Goal: Task Accomplishment & Management: Manage account settings

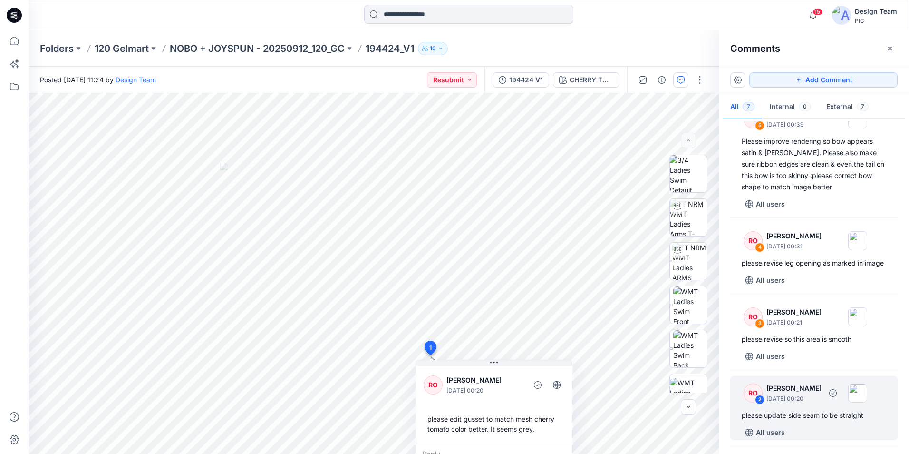
scroll to position [60, 0]
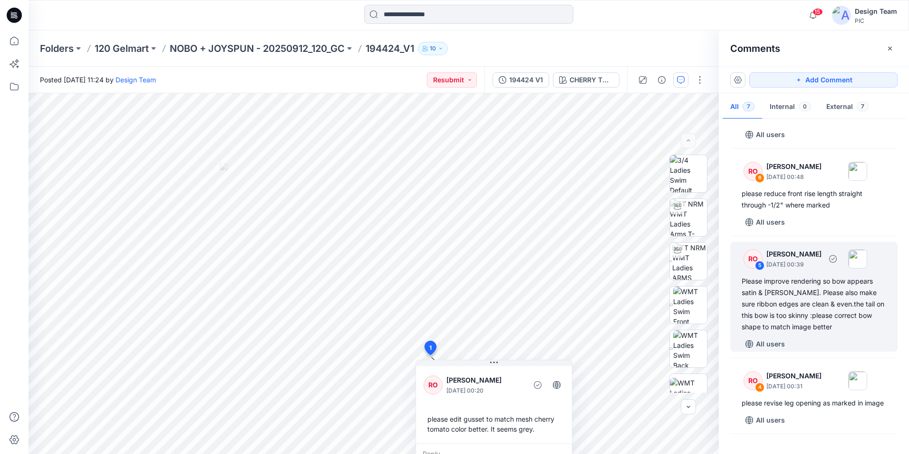
click at [784, 295] on div "Please improve rendering so bow appears satin & shiny. Please also make sure ri…" at bounding box center [814, 303] width 145 height 57
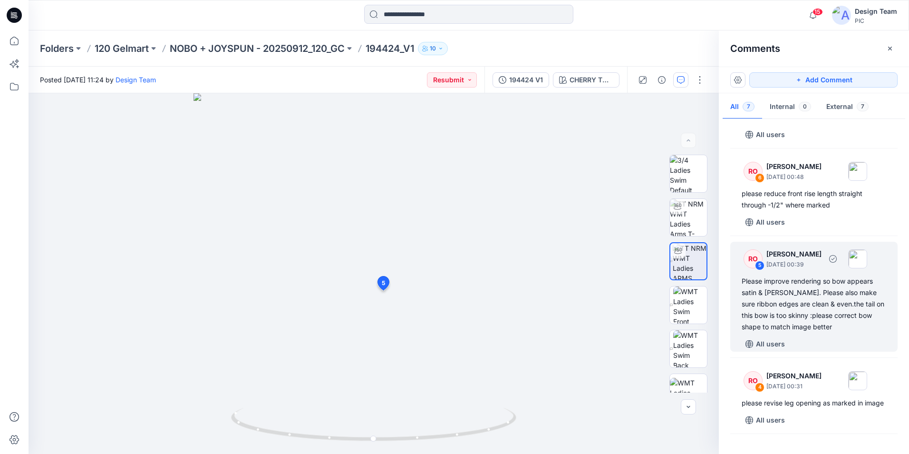
click at [758, 288] on div "Please improve rendering so bow appears satin & [PERSON_NAME]. Please also make…" at bounding box center [814, 303] width 145 height 57
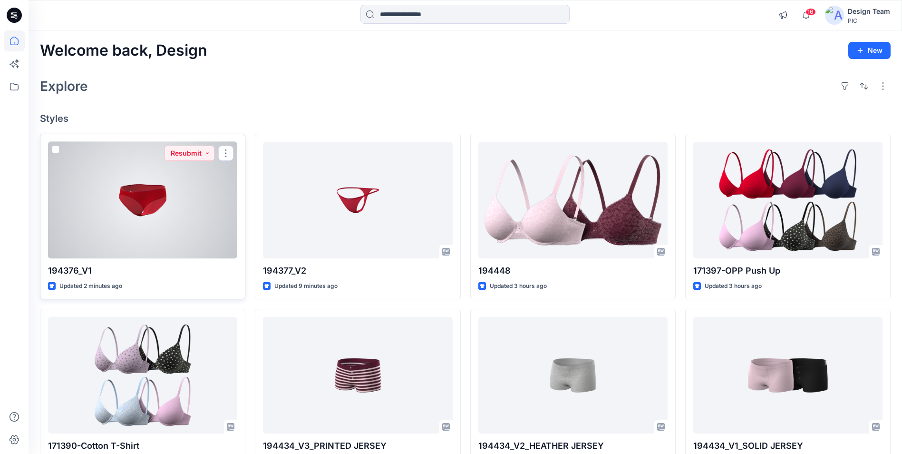
click at [212, 218] on div at bounding box center [142, 200] width 189 height 116
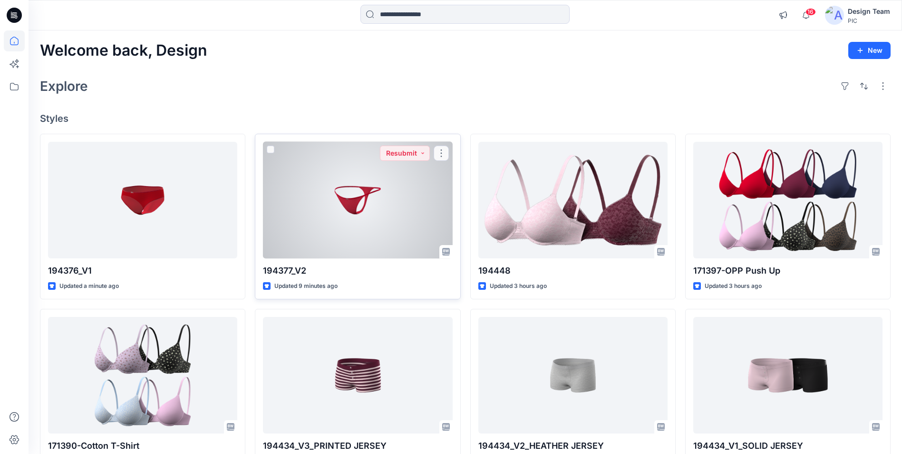
click at [373, 206] on div at bounding box center [357, 200] width 189 height 116
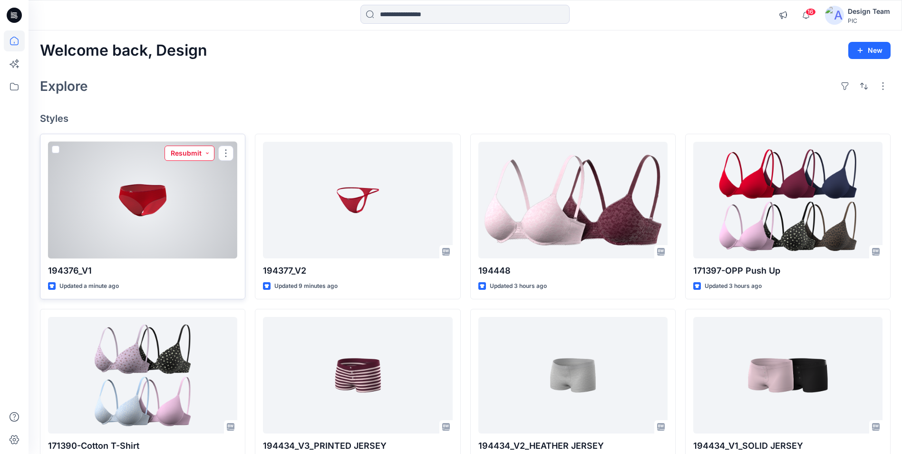
click at [185, 154] on button "Resubmit" at bounding box center [189, 152] width 50 height 15
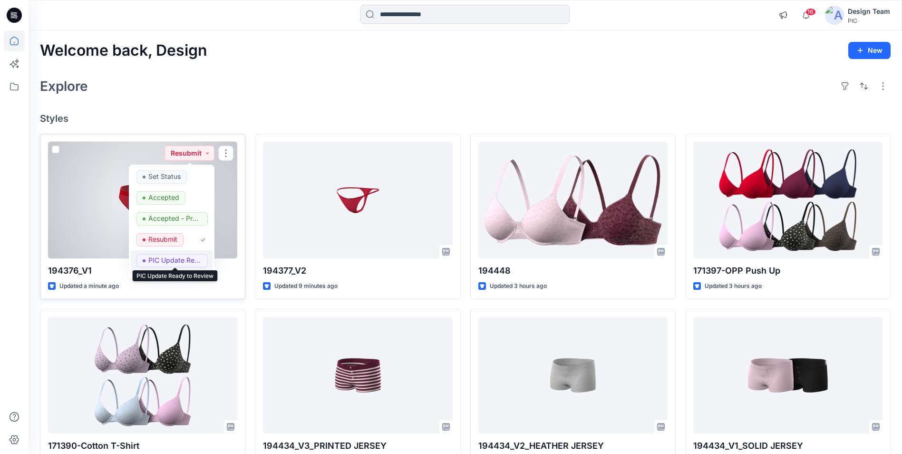
click at [163, 258] on p "PIC Update Ready to Review" at bounding box center [174, 260] width 53 height 12
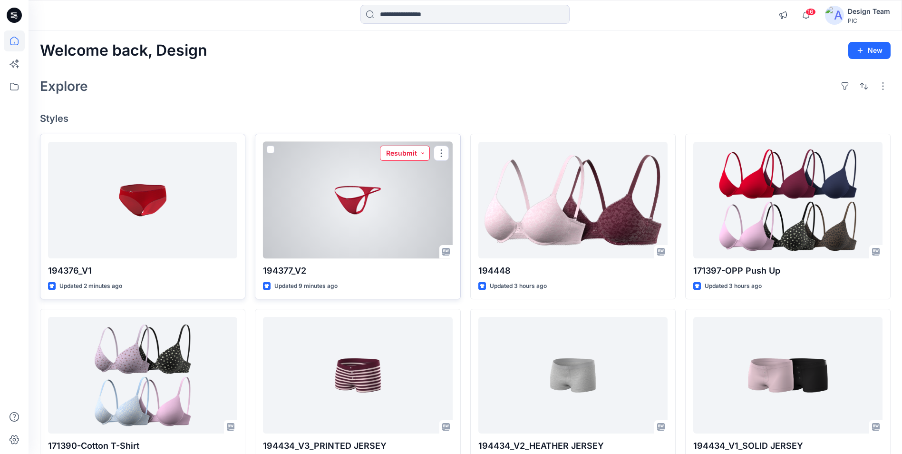
click at [395, 150] on button "Resubmit" at bounding box center [405, 152] width 50 height 15
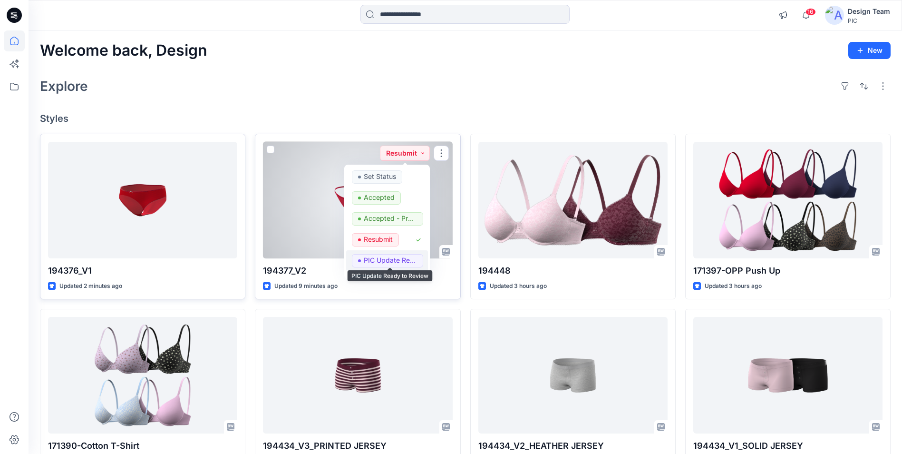
click at [376, 261] on p "PIC Update Ready to Review" at bounding box center [390, 260] width 53 height 12
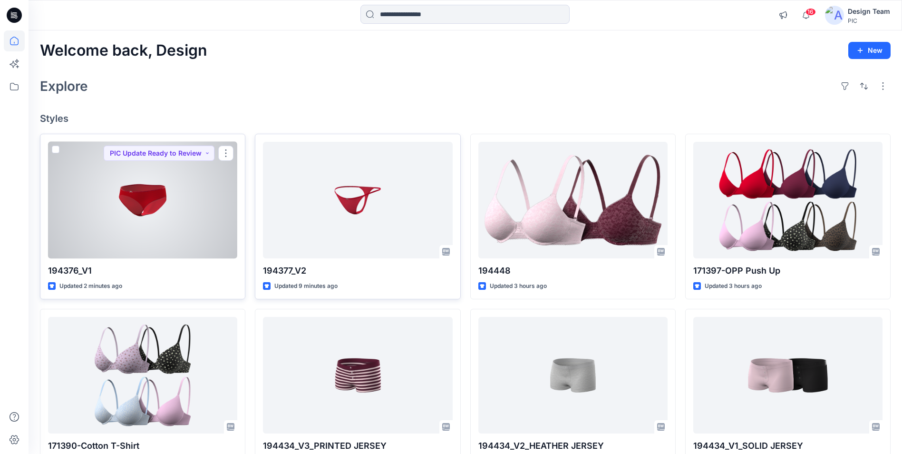
click at [156, 214] on div at bounding box center [142, 200] width 189 height 116
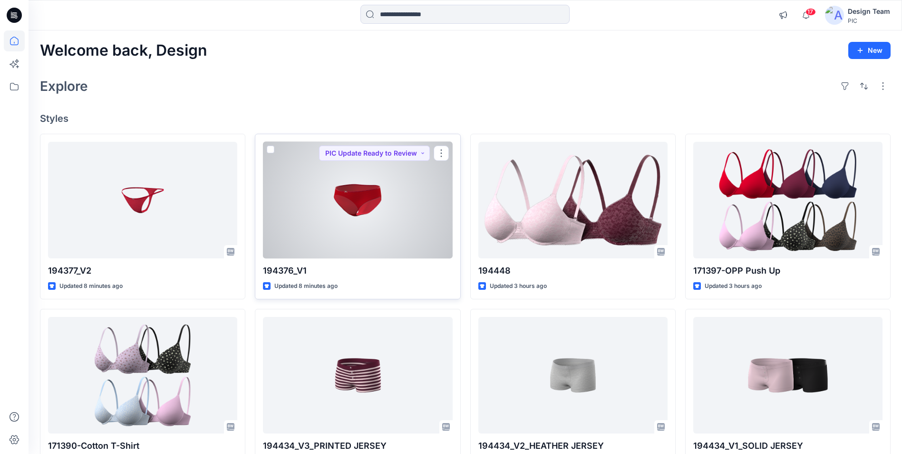
click at [297, 189] on div at bounding box center [357, 200] width 189 height 116
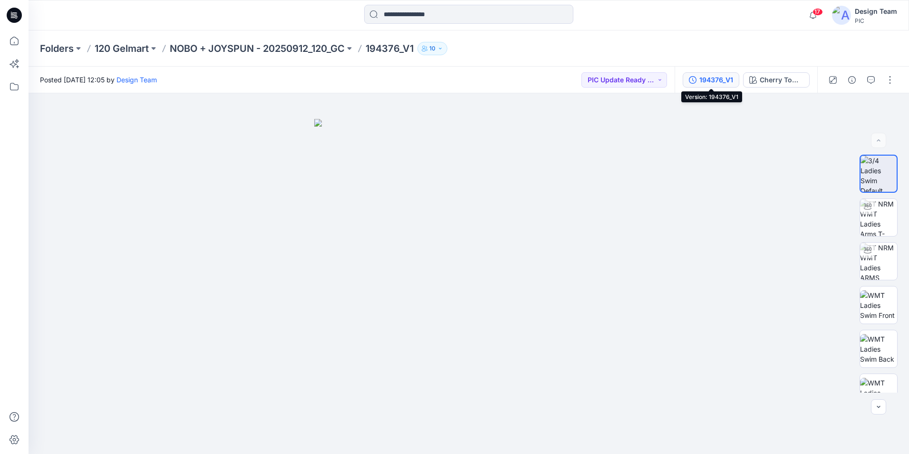
click at [714, 81] on div "194376_V1" at bounding box center [716, 80] width 34 height 10
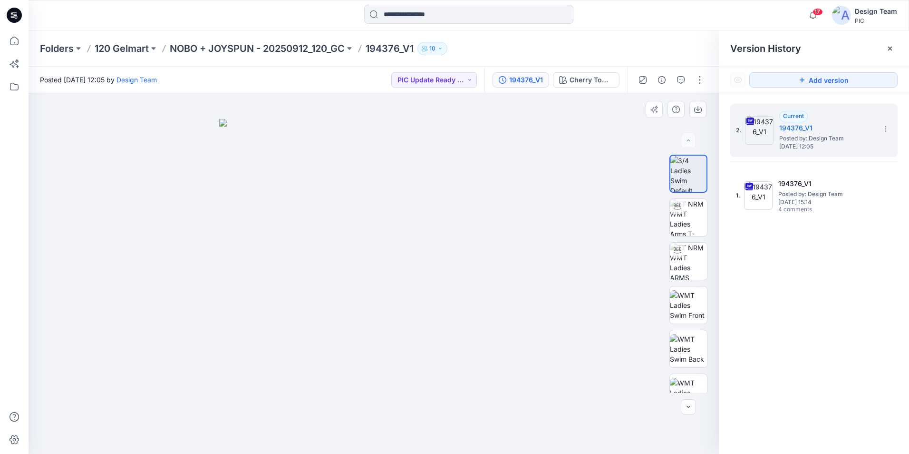
click at [450, 166] on img at bounding box center [373, 286] width 309 height 335
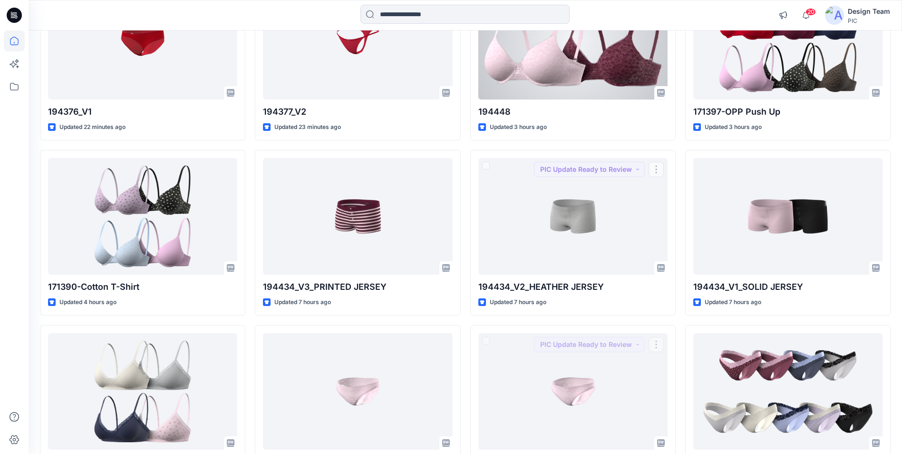
scroll to position [3, 0]
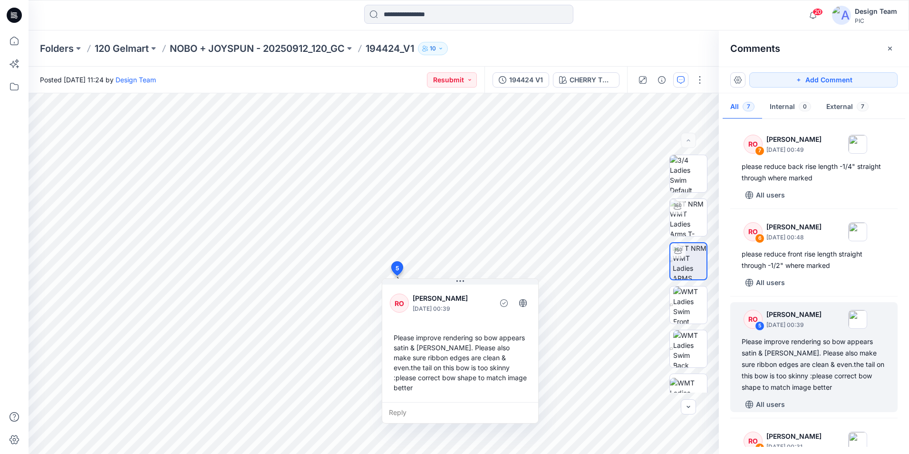
scroll to position [60, 0]
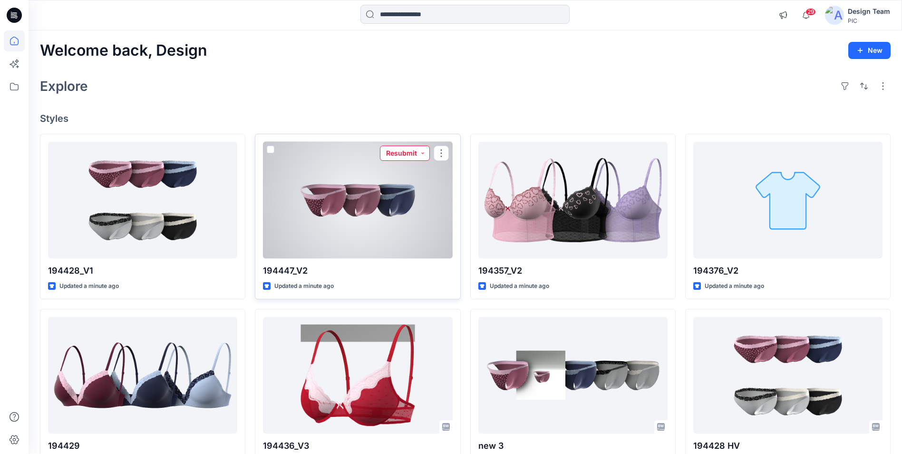
click at [406, 155] on button "Resubmit" at bounding box center [405, 152] width 50 height 15
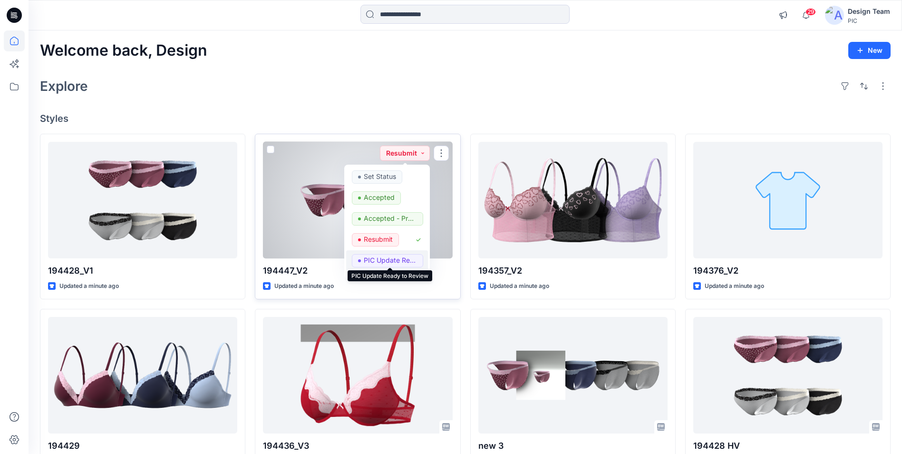
click at [388, 263] on p "PIC Update Ready to Review" at bounding box center [390, 260] width 53 height 12
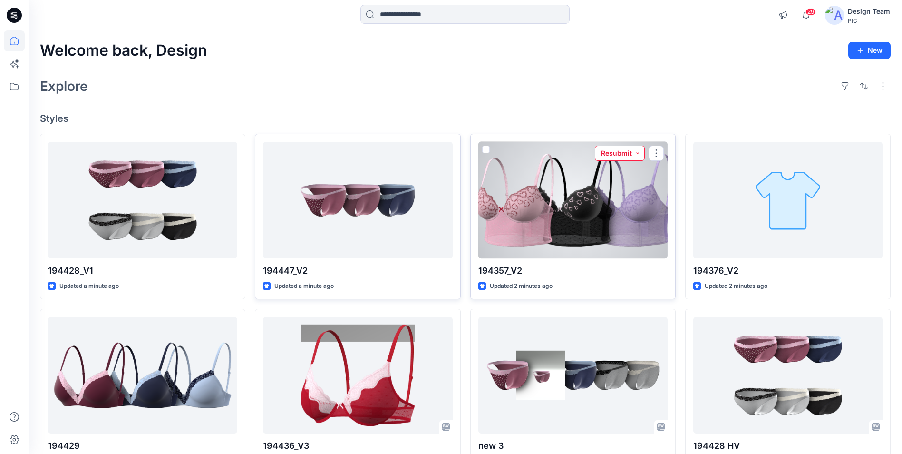
click at [612, 155] on button "Resubmit" at bounding box center [620, 152] width 50 height 15
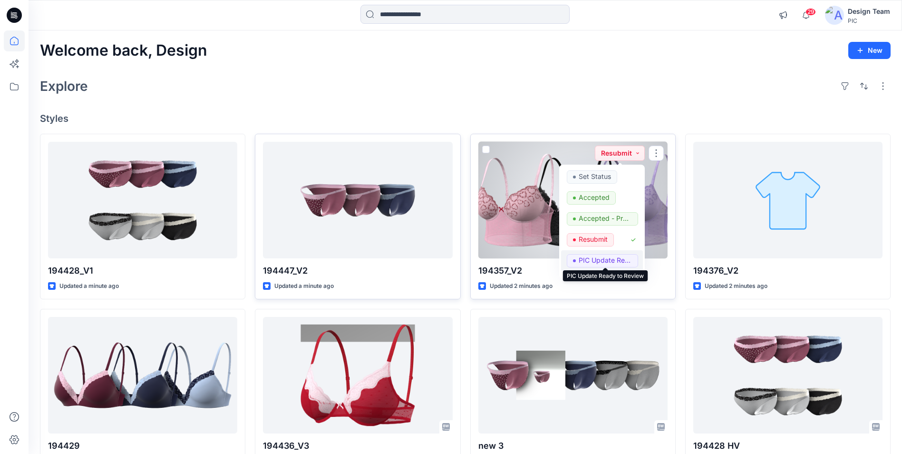
click at [591, 259] on p "PIC Update Ready to Review" at bounding box center [605, 260] width 53 height 12
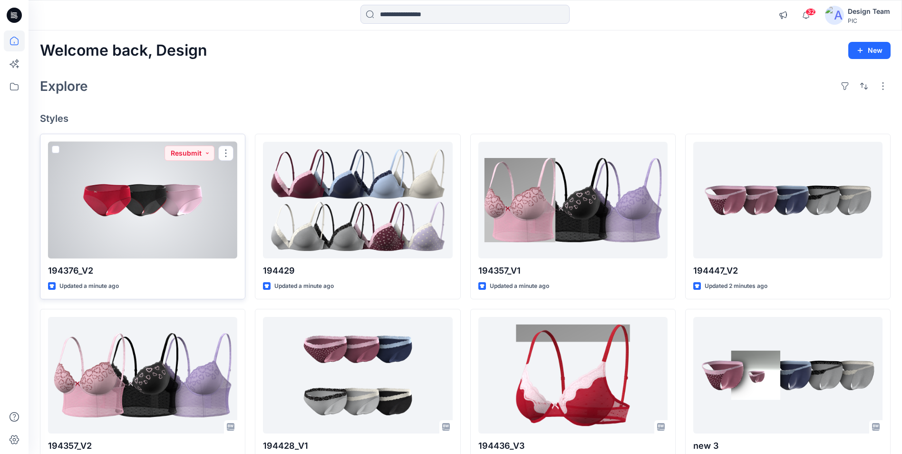
click at [161, 222] on div at bounding box center [142, 200] width 189 height 116
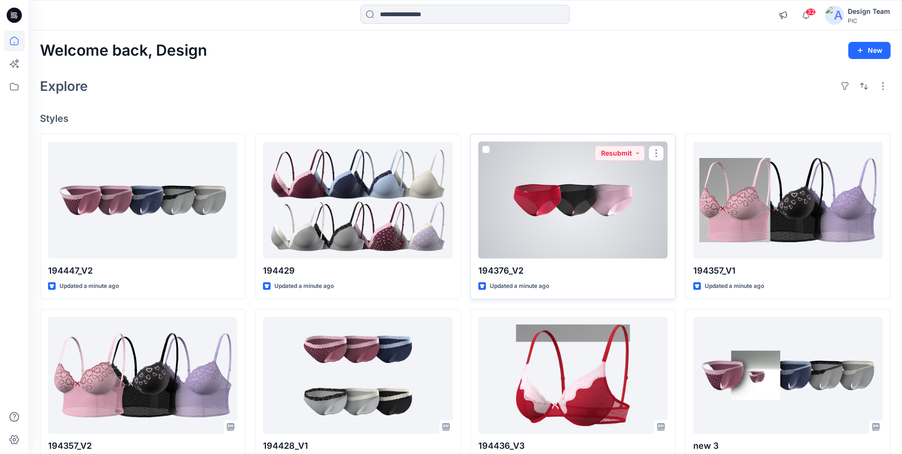
click at [527, 207] on div at bounding box center [572, 200] width 189 height 116
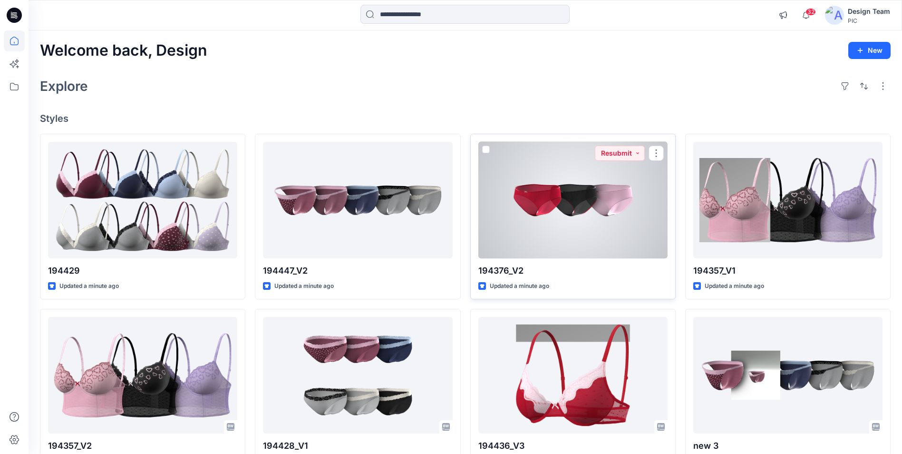
click at [589, 204] on div at bounding box center [572, 200] width 189 height 116
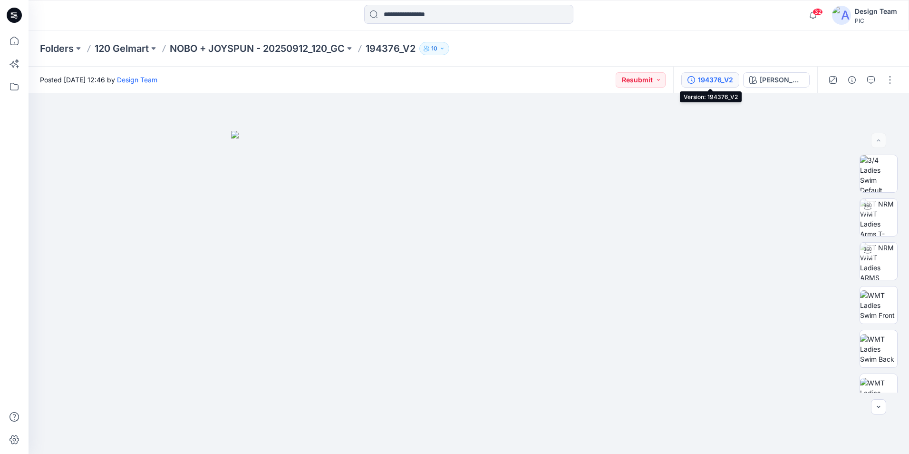
click at [712, 84] on div "194376_V2" at bounding box center [715, 80] width 35 height 10
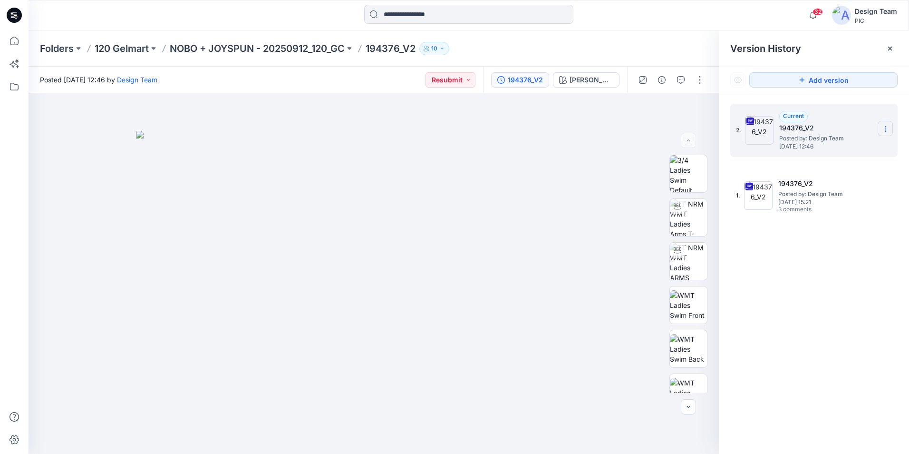
click at [886, 131] on icon at bounding box center [885, 131] width 0 height 0
click at [811, 208] on span "Delete Version" at bounding box center [820, 208] width 45 height 11
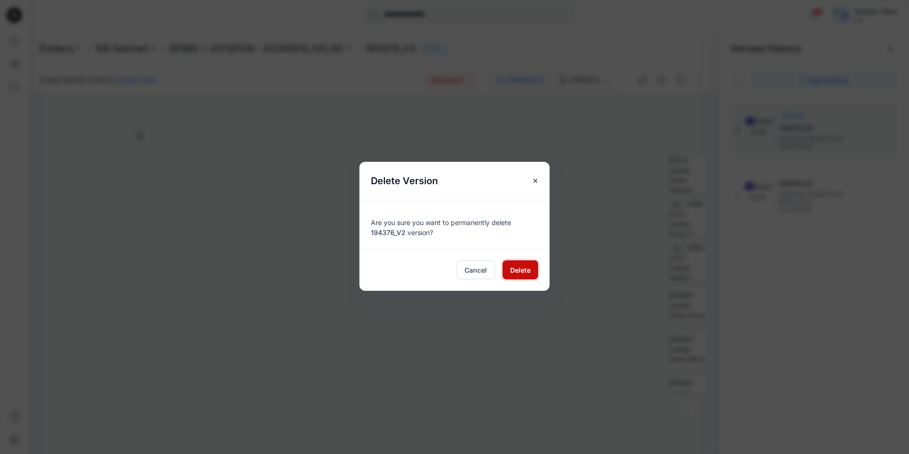
click at [514, 269] on span "Delete" at bounding box center [520, 270] width 20 height 10
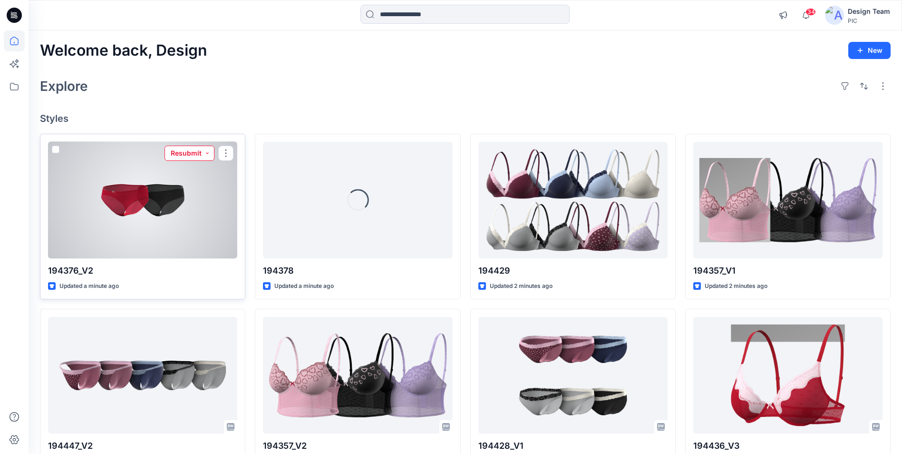
click at [192, 153] on button "Resubmit" at bounding box center [189, 152] width 50 height 15
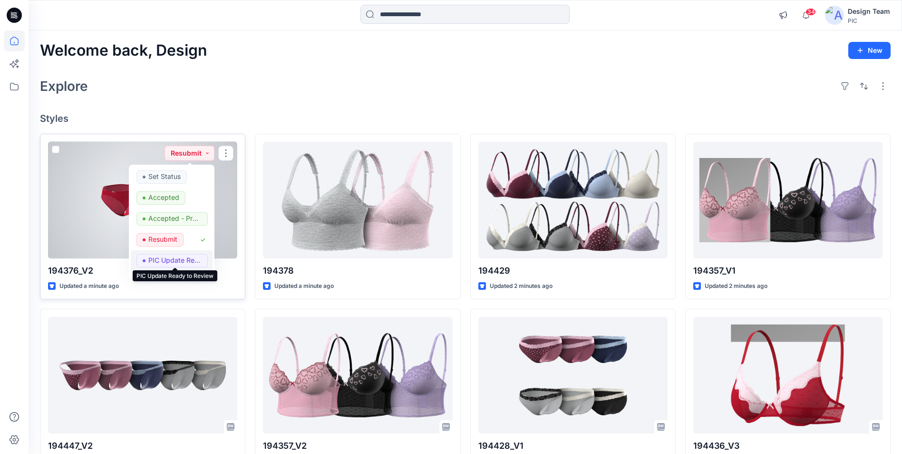
click at [169, 260] on p "PIC Update Ready to Review" at bounding box center [174, 260] width 53 height 12
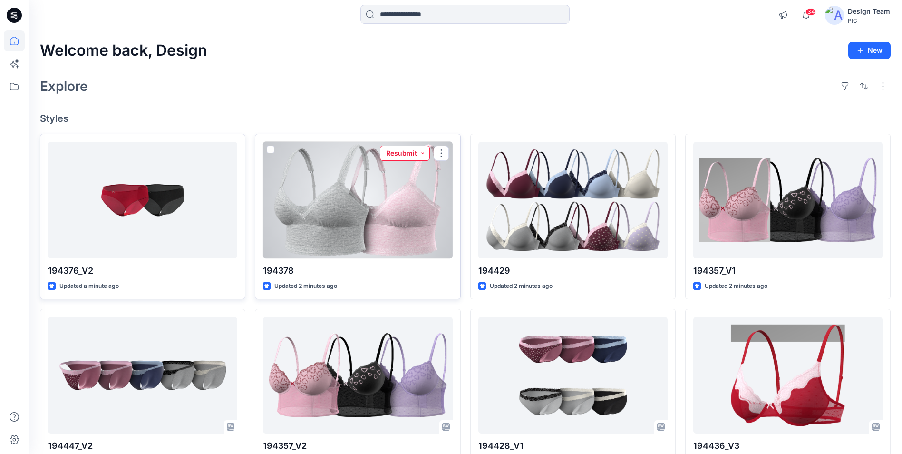
click at [397, 151] on button "Resubmit" at bounding box center [405, 152] width 50 height 15
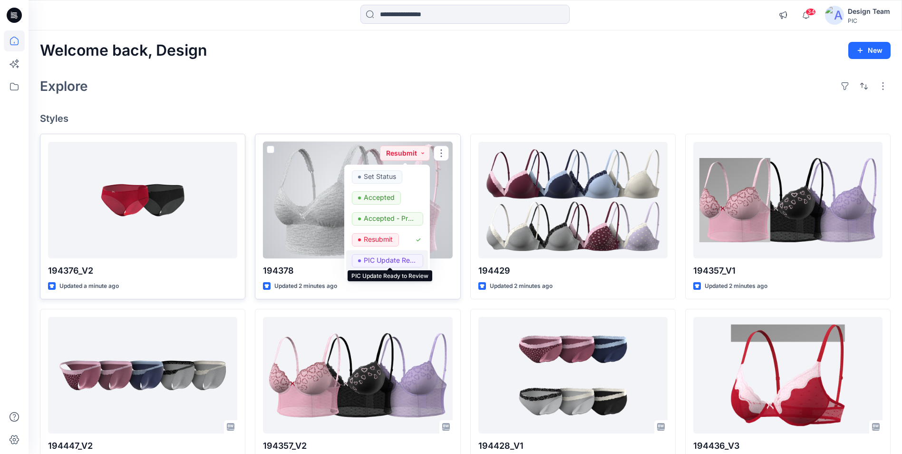
click at [378, 262] on p "PIC Update Ready to Review" at bounding box center [390, 260] width 53 height 12
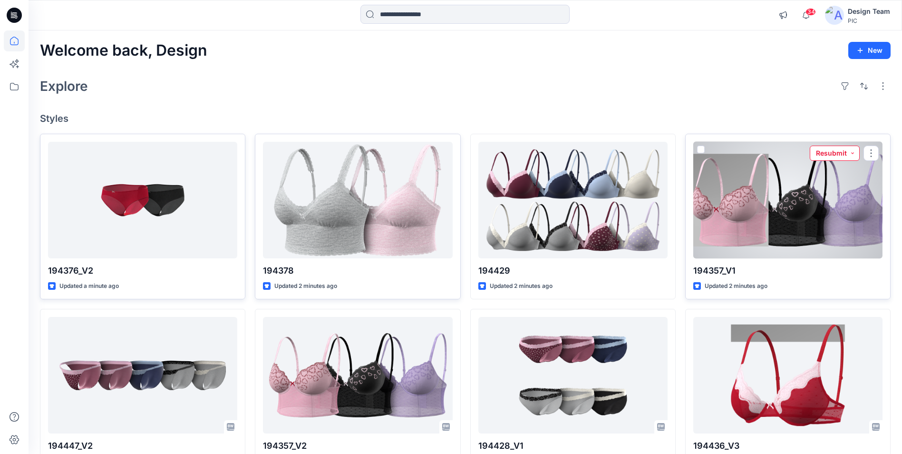
click at [836, 155] on button "Resubmit" at bounding box center [835, 152] width 50 height 15
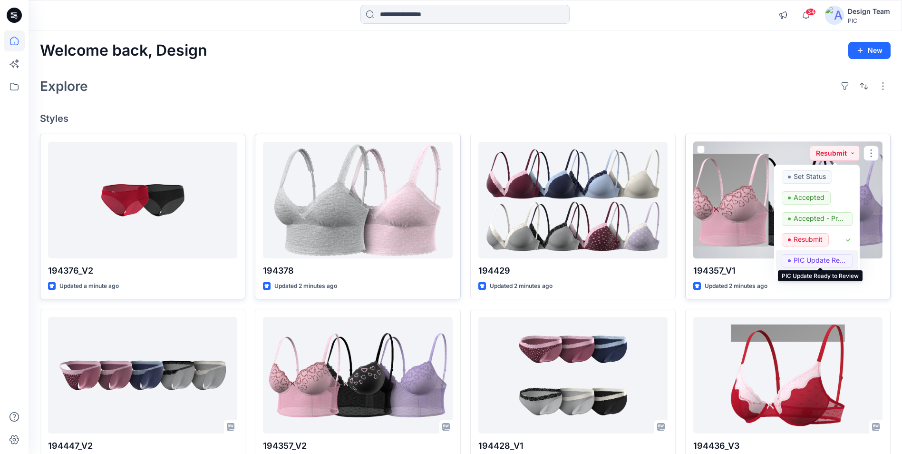
click at [798, 260] on p "PIC Update Ready to Review" at bounding box center [819, 260] width 53 height 12
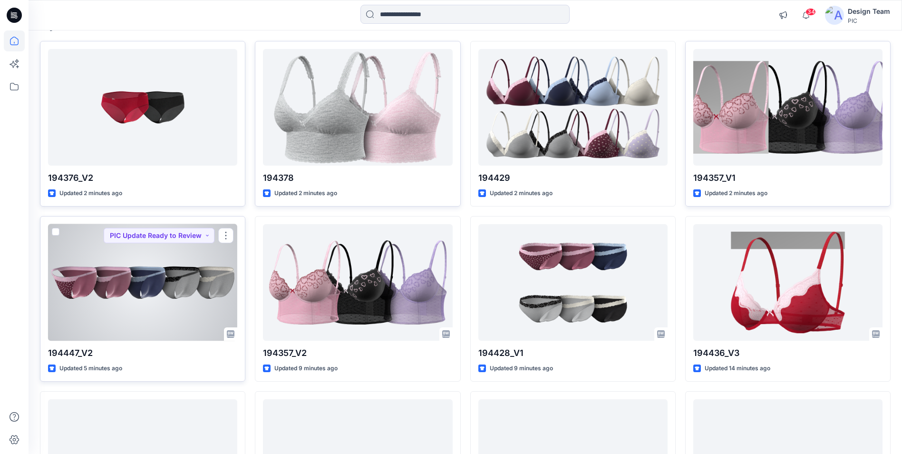
scroll to position [95, 0]
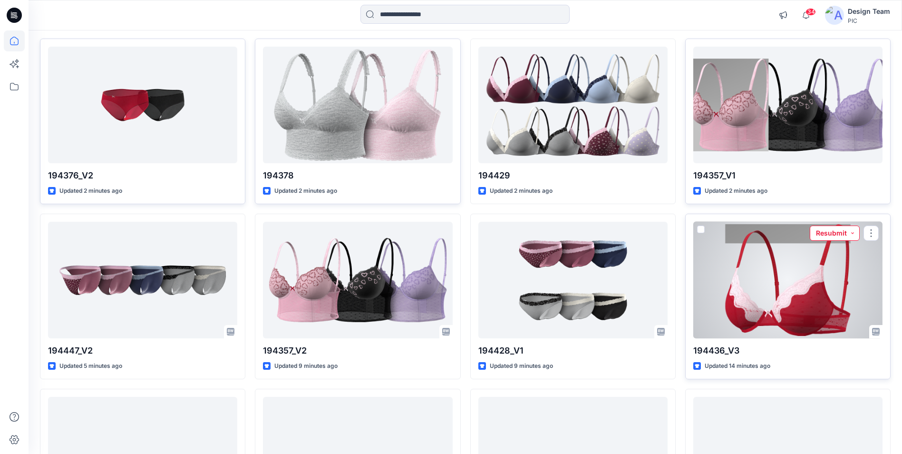
click at [834, 230] on button "Resubmit" at bounding box center [835, 232] width 50 height 15
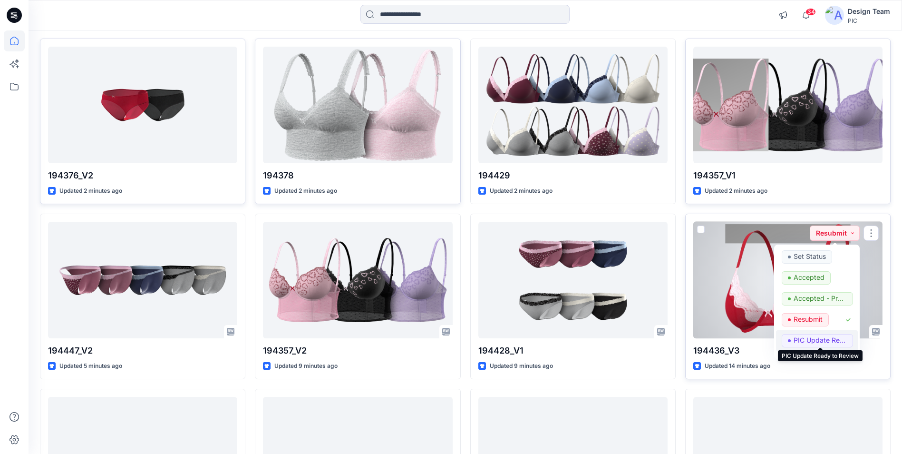
click at [803, 339] on p "PIC Update Ready to Review" at bounding box center [819, 340] width 53 height 12
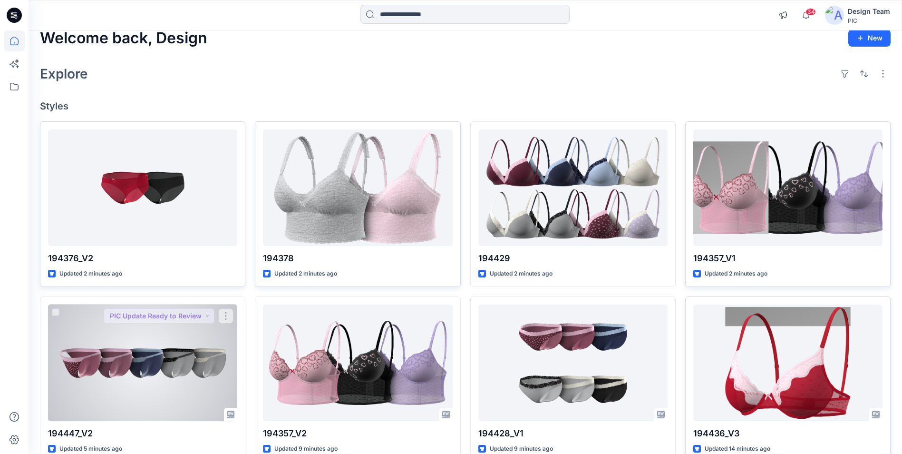
scroll to position [0, 0]
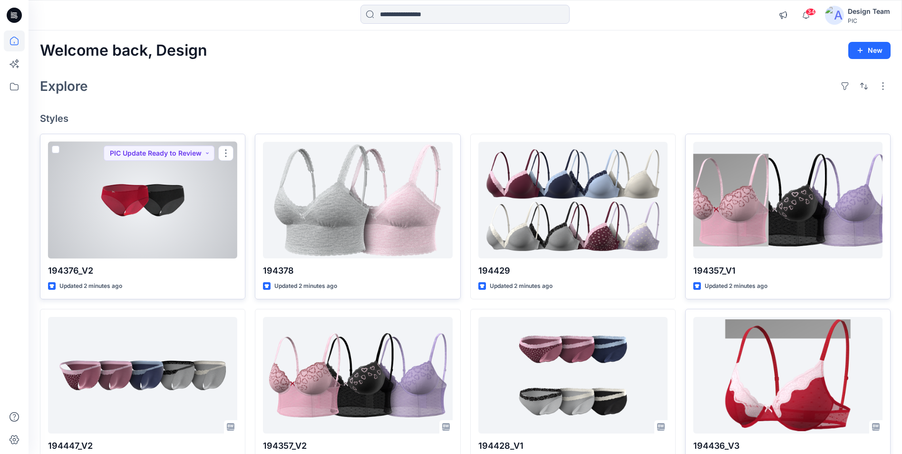
click at [159, 218] on div at bounding box center [142, 200] width 189 height 116
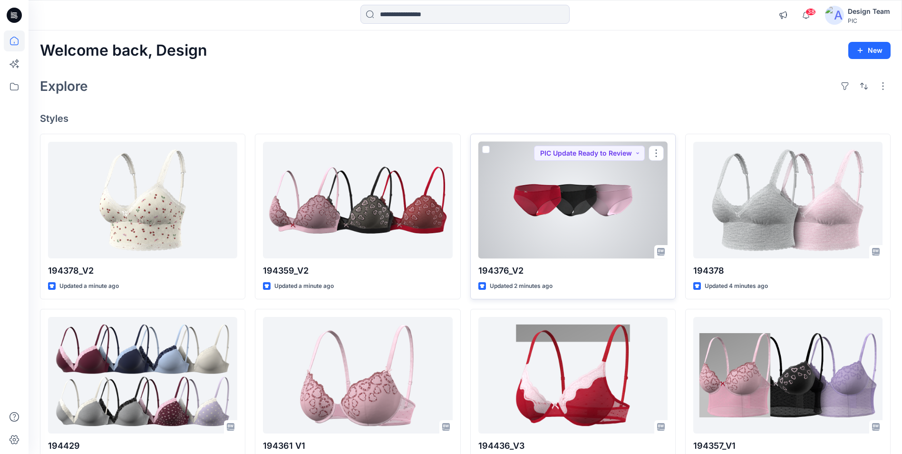
click at [548, 197] on div at bounding box center [572, 200] width 189 height 116
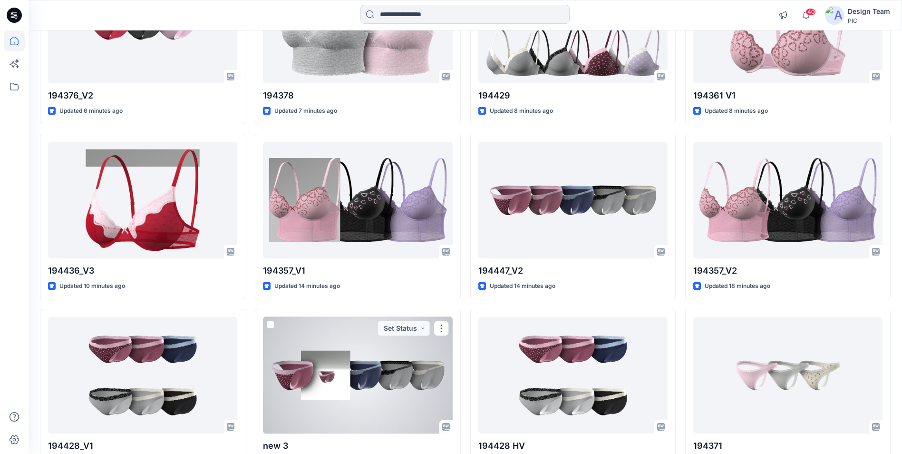
scroll to position [333, 0]
